Goal: Transaction & Acquisition: Subscribe to service/newsletter

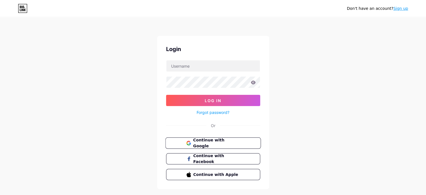
click at [215, 143] on span "Continue with Google" at bounding box center [216, 143] width 47 height 12
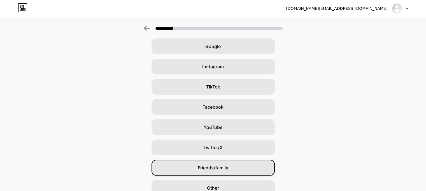
scroll to position [51, 0]
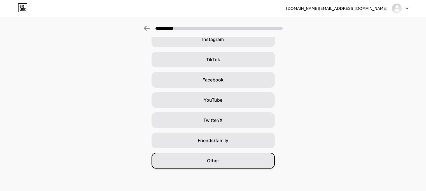
click at [219, 162] on span "Other" at bounding box center [213, 160] width 12 height 7
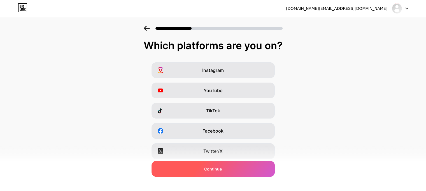
click at [215, 171] on span "Continue" at bounding box center [213, 169] width 18 height 6
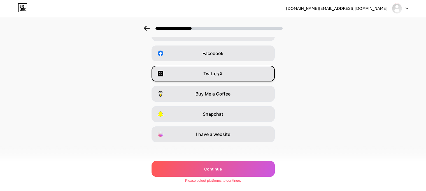
scroll to position [79, 0]
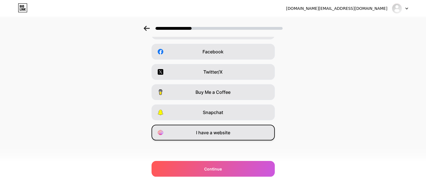
click at [215, 128] on div "I have a website" at bounding box center [213, 132] width 123 height 16
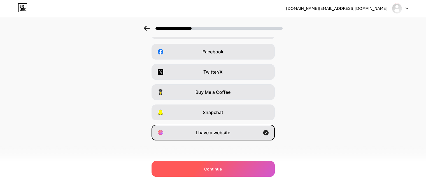
click at [222, 166] on span "Continue" at bounding box center [213, 169] width 18 height 6
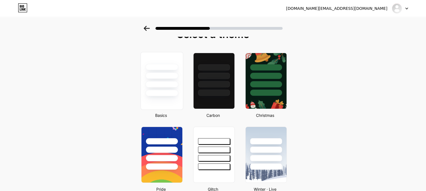
scroll to position [0, 0]
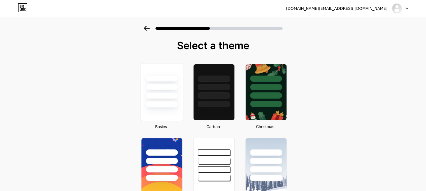
click at [172, 102] on div at bounding box center [161, 104] width 33 height 6
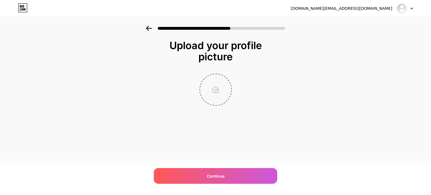
click at [223, 96] on input "file" at bounding box center [215, 89] width 31 height 31
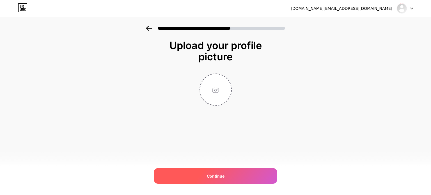
click at [213, 173] on span "Continue" at bounding box center [216, 176] width 18 height 6
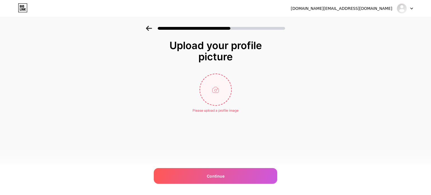
click at [209, 97] on input "file" at bounding box center [215, 89] width 31 height 31
type input "C:\fakepath\omnilern.png"
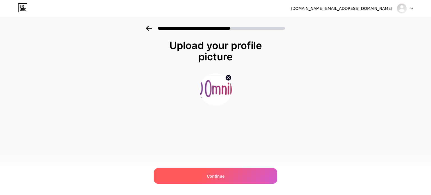
click at [211, 178] on span "Continue" at bounding box center [216, 176] width 18 height 6
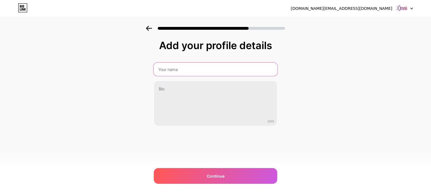
click at [196, 69] on input "text" at bounding box center [215, 69] width 124 height 13
type input "[PERSON_NAME]"
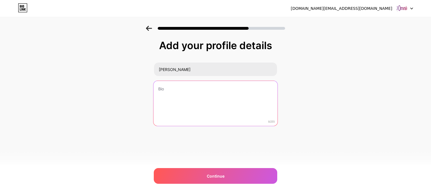
click at [190, 97] on textarea at bounding box center [215, 104] width 124 height 46
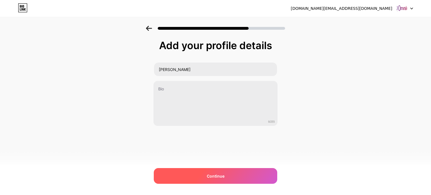
click at [207, 173] on span "Continue" at bounding box center [216, 176] width 18 height 6
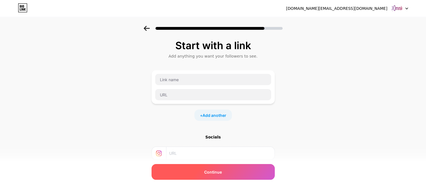
click at [207, 170] on span "Continue" at bounding box center [213, 172] width 18 height 6
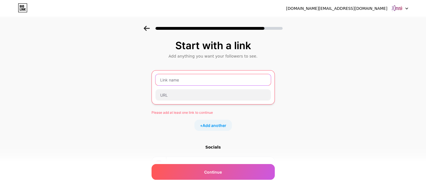
click at [172, 77] on input "text" at bounding box center [213, 79] width 115 height 11
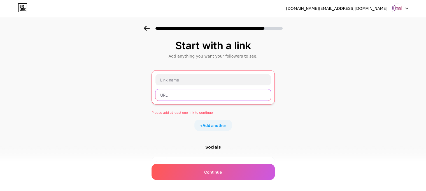
click at [177, 97] on input "text" at bounding box center [213, 94] width 115 height 11
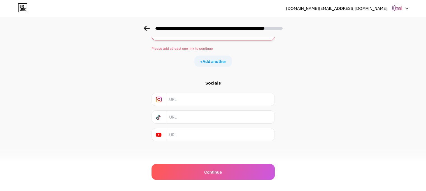
scroll to position [64, 0]
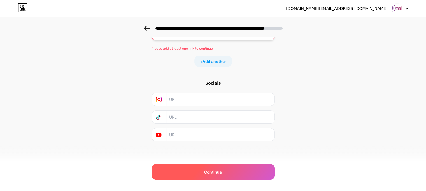
click at [210, 172] on span "Continue" at bounding box center [213, 172] width 18 height 6
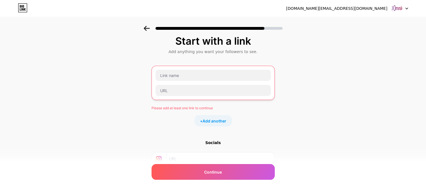
scroll to position [0, 0]
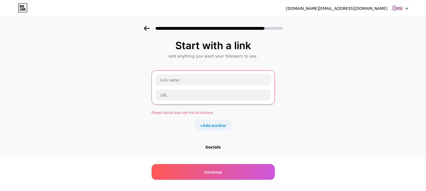
click at [404, 10] on div at bounding box center [400, 8] width 16 height 10
click at [354, 49] on div "Start with a link Add anything you want your followers to see. Please add at le…" at bounding box center [213, 129] width 426 height 207
click at [187, 93] on input "text" at bounding box center [213, 94] width 115 height 11
click at [193, 96] on input "text" at bounding box center [213, 94] width 115 height 11
paste input "[URL][DOMAIN_NAME]"
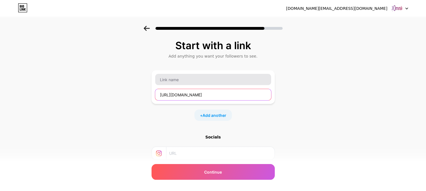
type input "[URL][DOMAIN_NAME]"
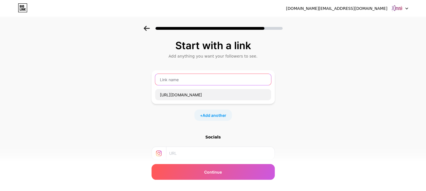
click at [178, 78] on input "text" at bounding box center [213, 79] width 116 height 11
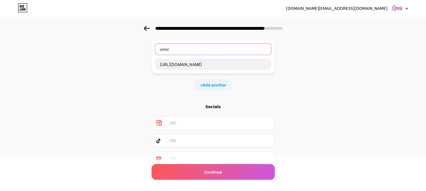
scroll to position [54, 0]
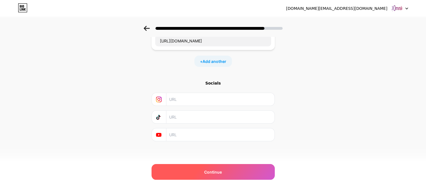
type input "omni"
click at [199, 172] on div "Continue" at bounding box center [213, 172] width 123 height 16
click at [212, 169] on span "Continue" at bounding box center [213, 172] width 18 height 6
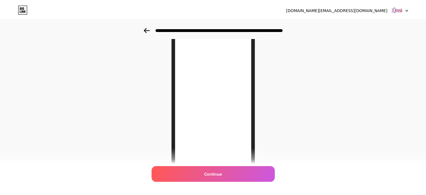
scroll to position [0, 0]
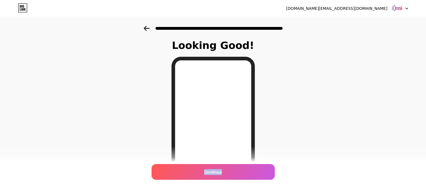
click at [212, 169] on span "Continue" at bounding box center [213, 172] width 18 height 6
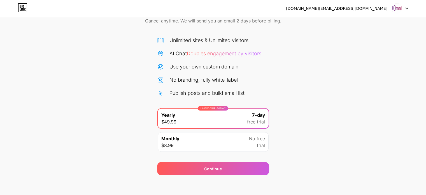
scroll to position [30, 0]
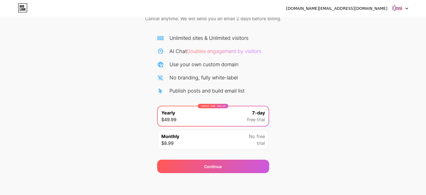
click at [207, 140] on div "Monthly $8.99 No free trial" at bounding box center [213, 140] width 111 height 20
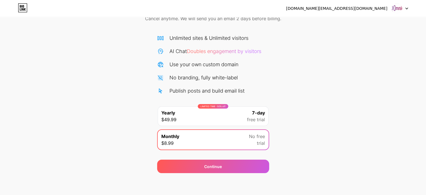
click at [223, 110] on div "LIMITED TIME : 50% off Yearly $49.99 7-day free trial" at bounding box center [213, 116] width 111 height 20
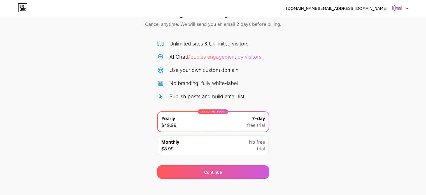
scroll to position [0, 0]
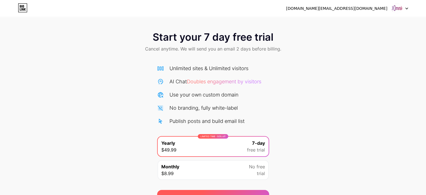
click at [218, 192] on div "Continue" at bounding box center [213, 196] width 112 height 13
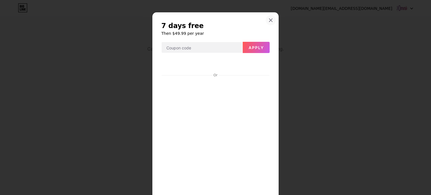
click at [267, 17] on div at bounding box center [270, 20] width 10 height 10
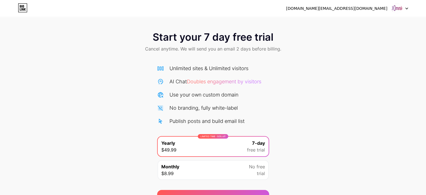
click at [406, 8] on icon at bounding box center [407, 9] width 3 height 2
click at [398, 6] on img at bounding box center [397, 8] width 11 height 11
click at [398, 10] on img at bounding box center [397, 8] width 11 height 11
click at [397, 10] on img at bounding box center [397, 8] width 11 height 11
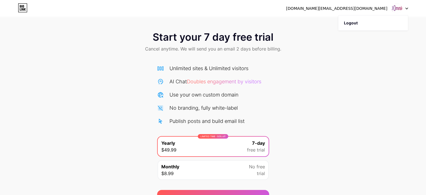
click at [397, 10] on img at bounding box center [397, 8] width 11 height 11
click at [20, 5] on icon at bounding box center [20, 6] width 1 height 3
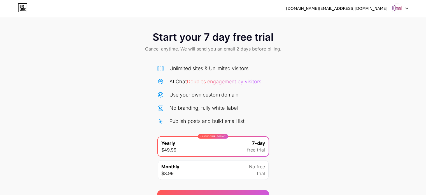
click at [20, 5] on icon at bounding box center [20, 6] width 1 height 3
click at [396, 10] on img at bounding box center [397, 8] width 11 height 11
click at [406, 9] on icon at bounding box center [407, 9] width 3 height 2
click at [408, 7] on div at bounding box center [400, 8] width 16 height 10
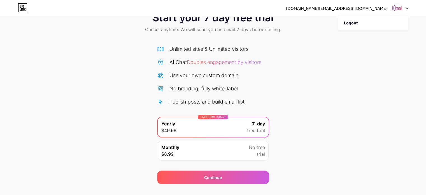
scroll to position [30, 0]
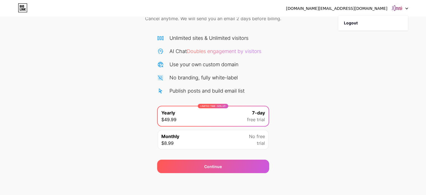
click at [230, 138] on div "Monthly $8.99 No free trial" at bounding box center [213, 140] width 111 height 20
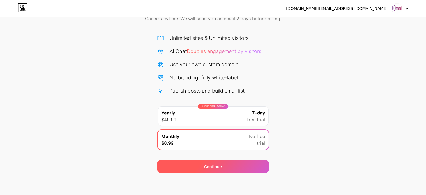
click at [218, 166] on span "Continue" at bounding box center [213, 166] width 18 height 6
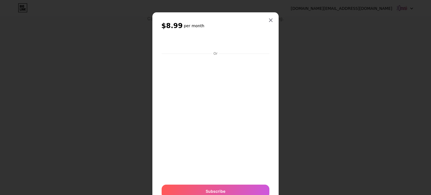
click at [58, 32] on div at bounding box center [215, 97] width 431 height 195
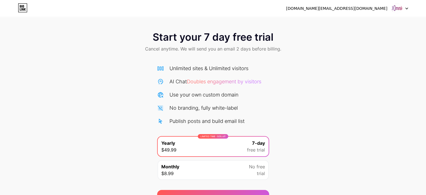
click at [397, 5] on img at bounding box center [397, 8] width 11 height 11
